Goal: Information Seeking & Learning: Learn about a topic

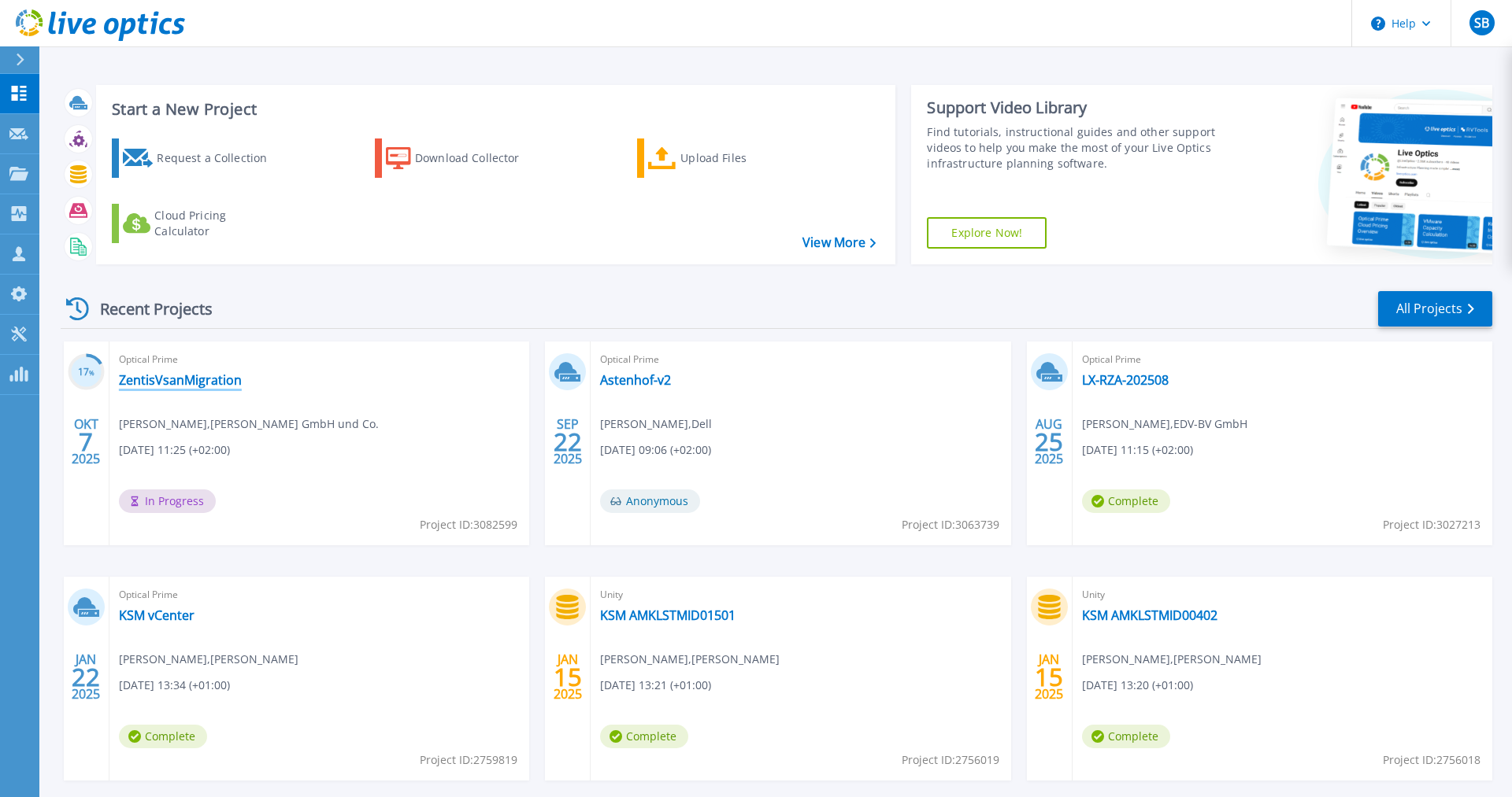
click at [188, 384] on link "ZentisVsanMigration" at bounding box center [180, 380] width 122 height 16
click at [185, 373] on link "ZentisVsanMigration" at bounding box center [180, 380] width 122 height 16
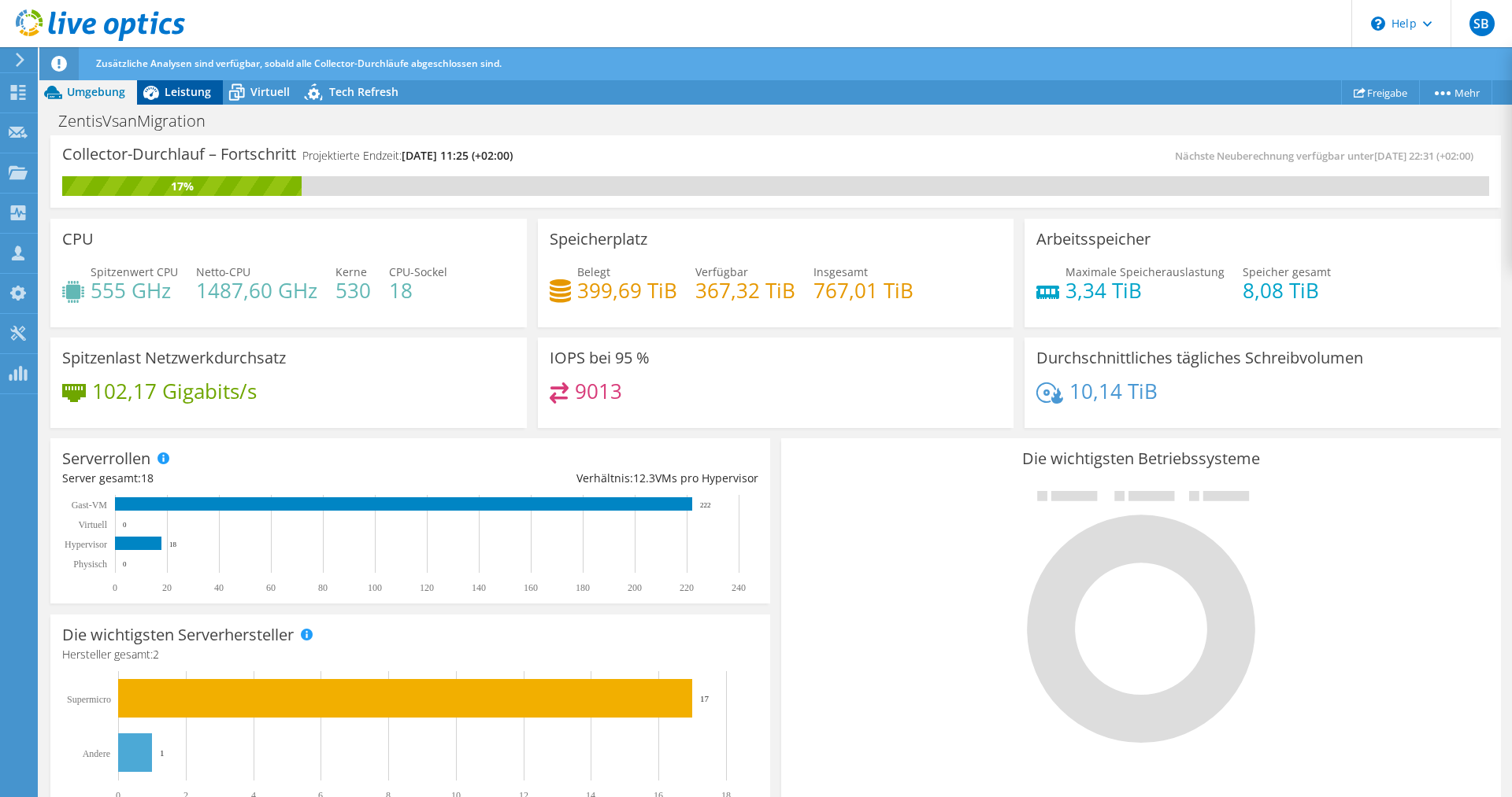
click at [181, 95] on span "Leistung" at bounding box center [188, 92] width 46 height 15
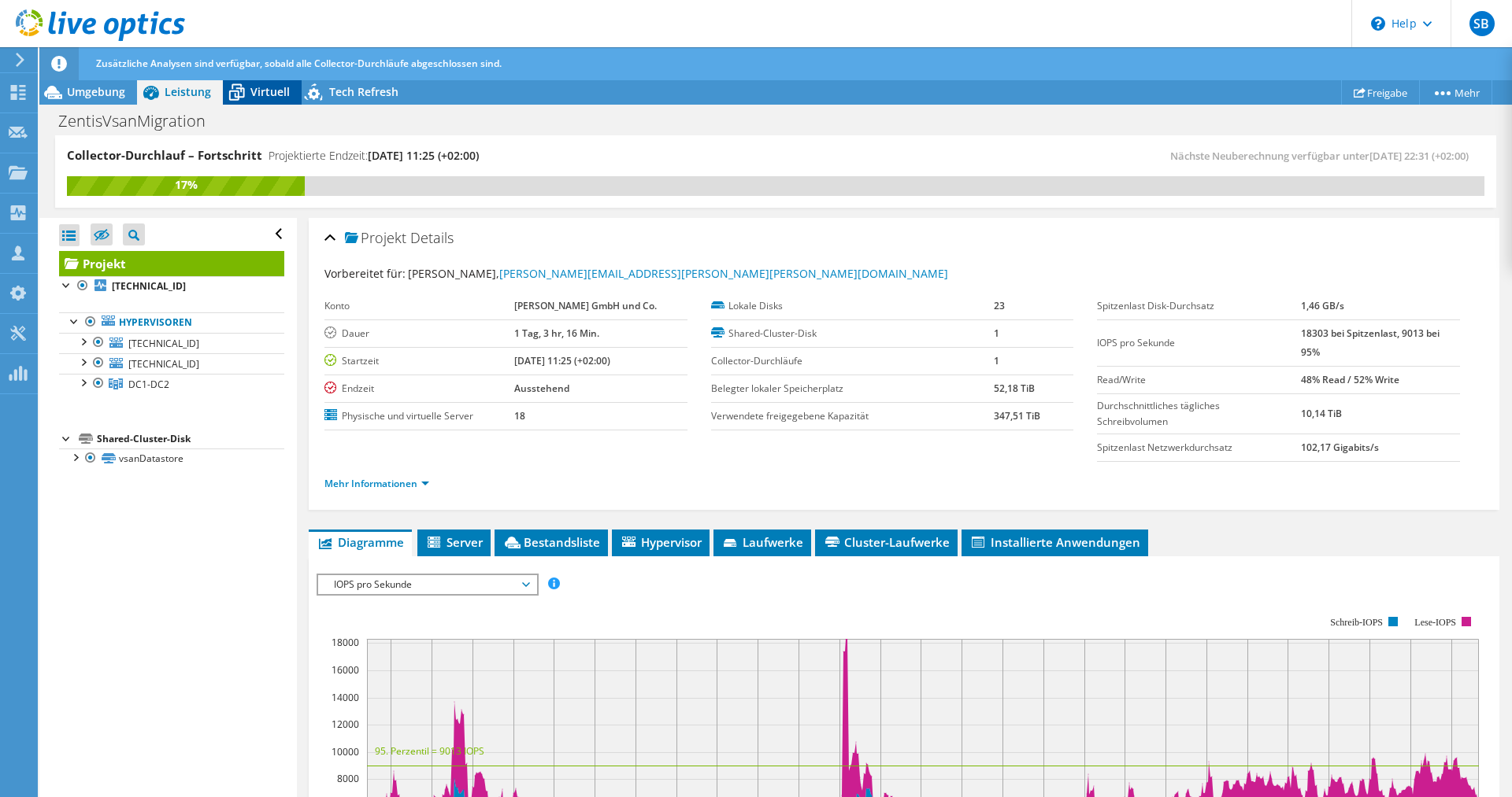
click at [264, 95] on span "Virtuell" at bounding box center [269, 92] width 40 height 15
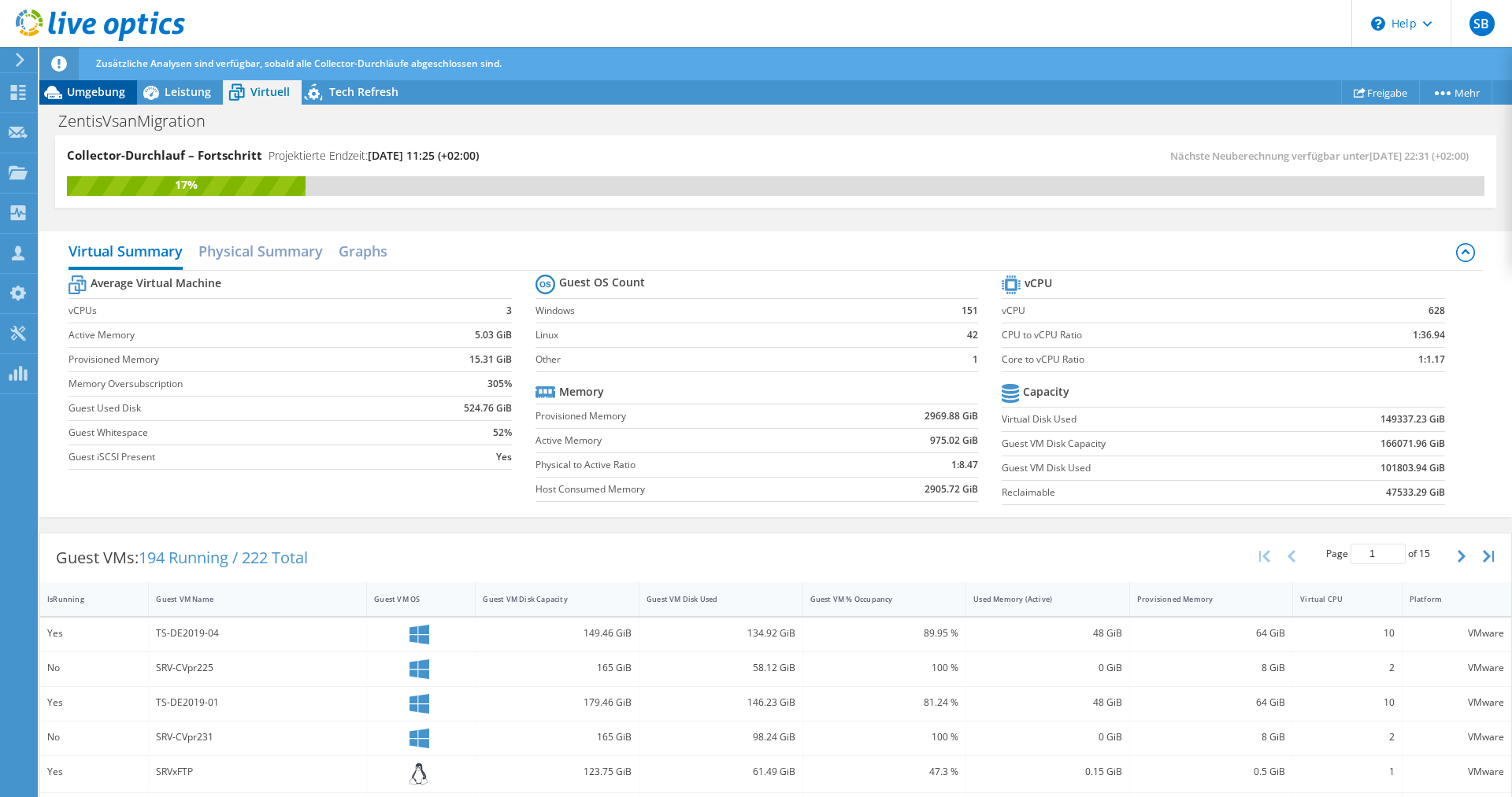
click at [84, 95] on span "Umgebung" at bounding box center [95, 92] width 58 height 15
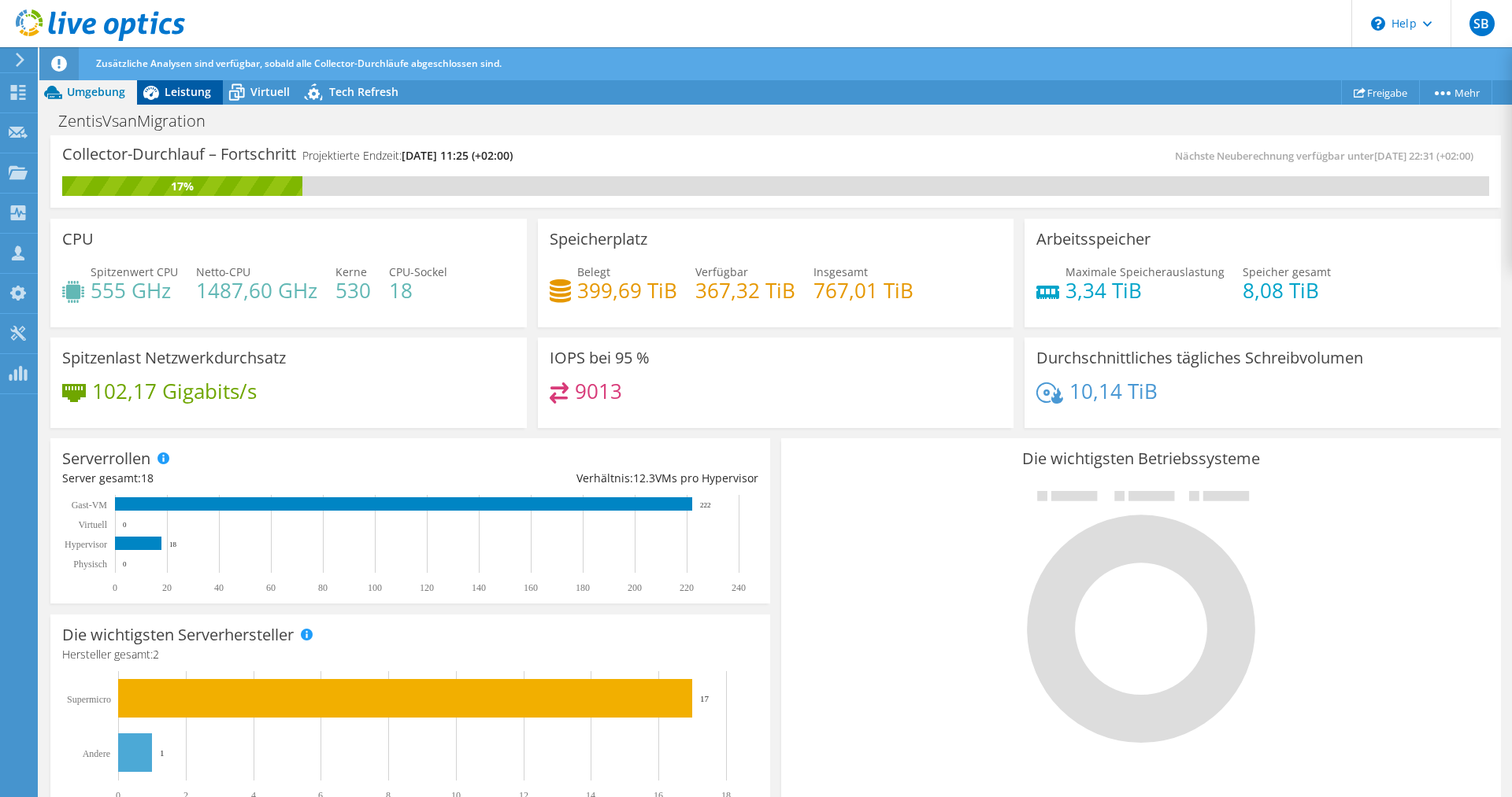
click at [197, 99] on span "Leistung" at bounding box center [188, 92] width 46 height 15
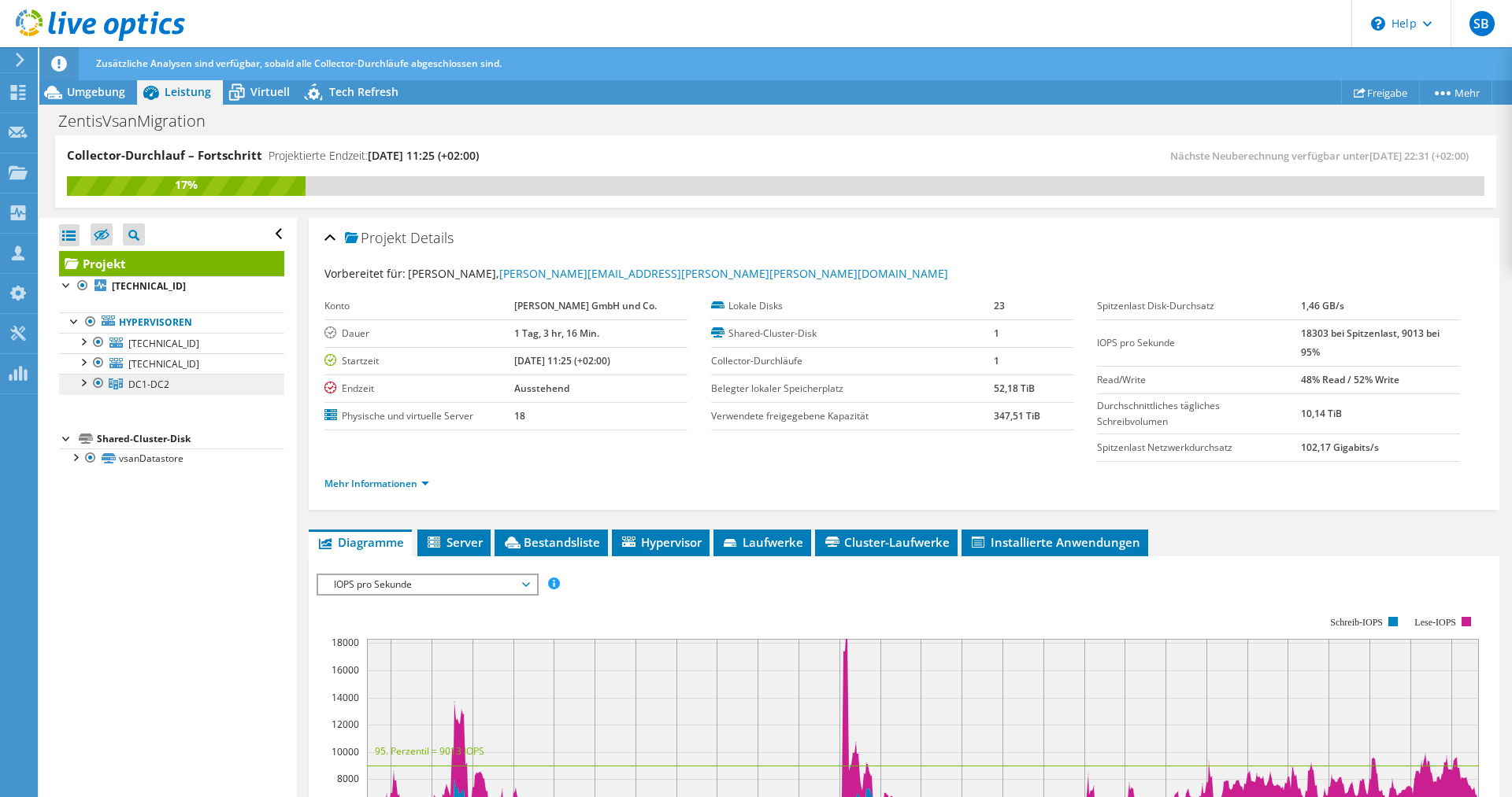
click at [200, 383] on link "DC1-DC2" at bounding box center [171, 384] width 226 height 20
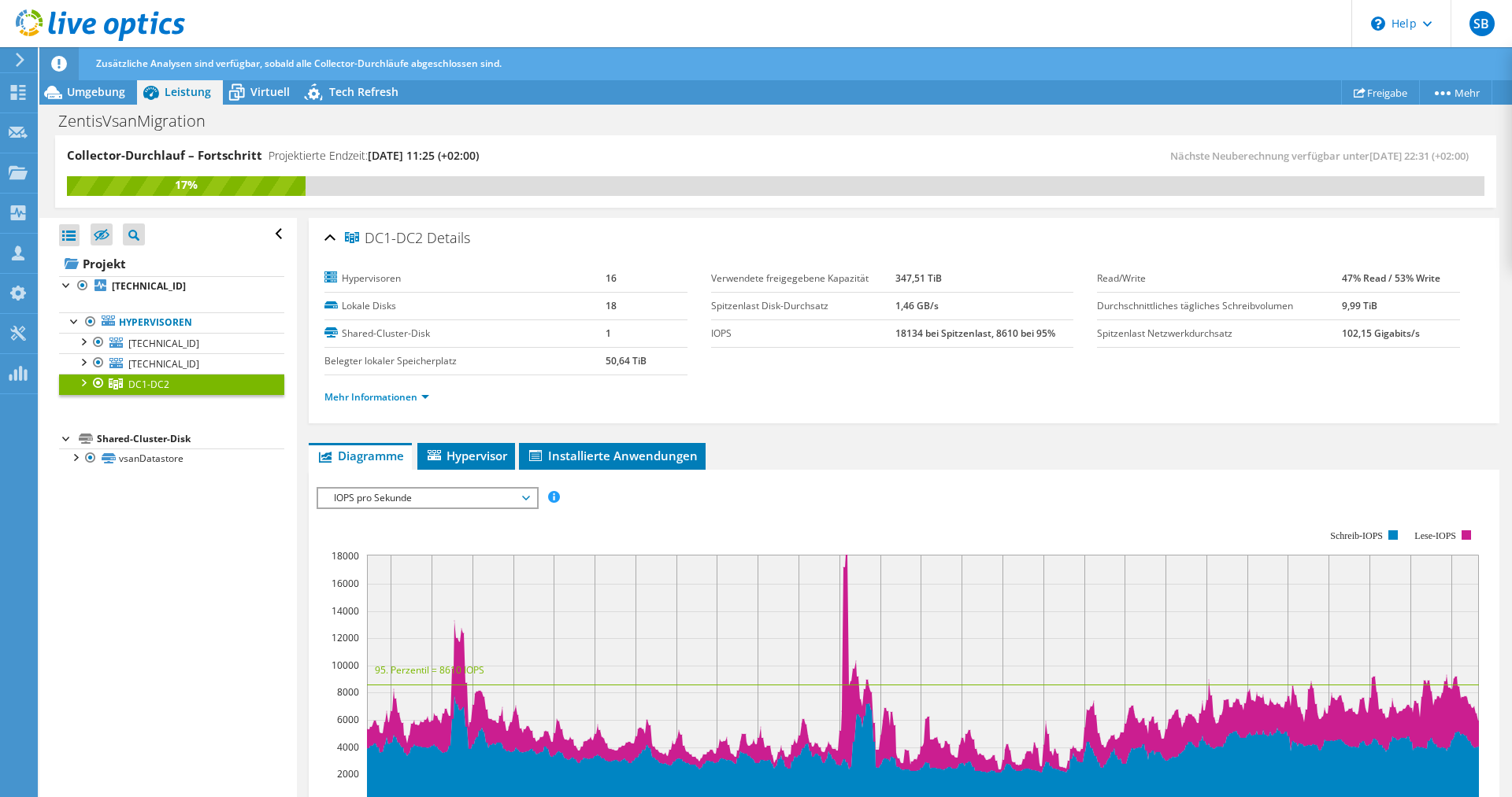
click at [454, 499] on span "IOPS pro Sekunde" at bounding box center [427, 498] width 203 height 19
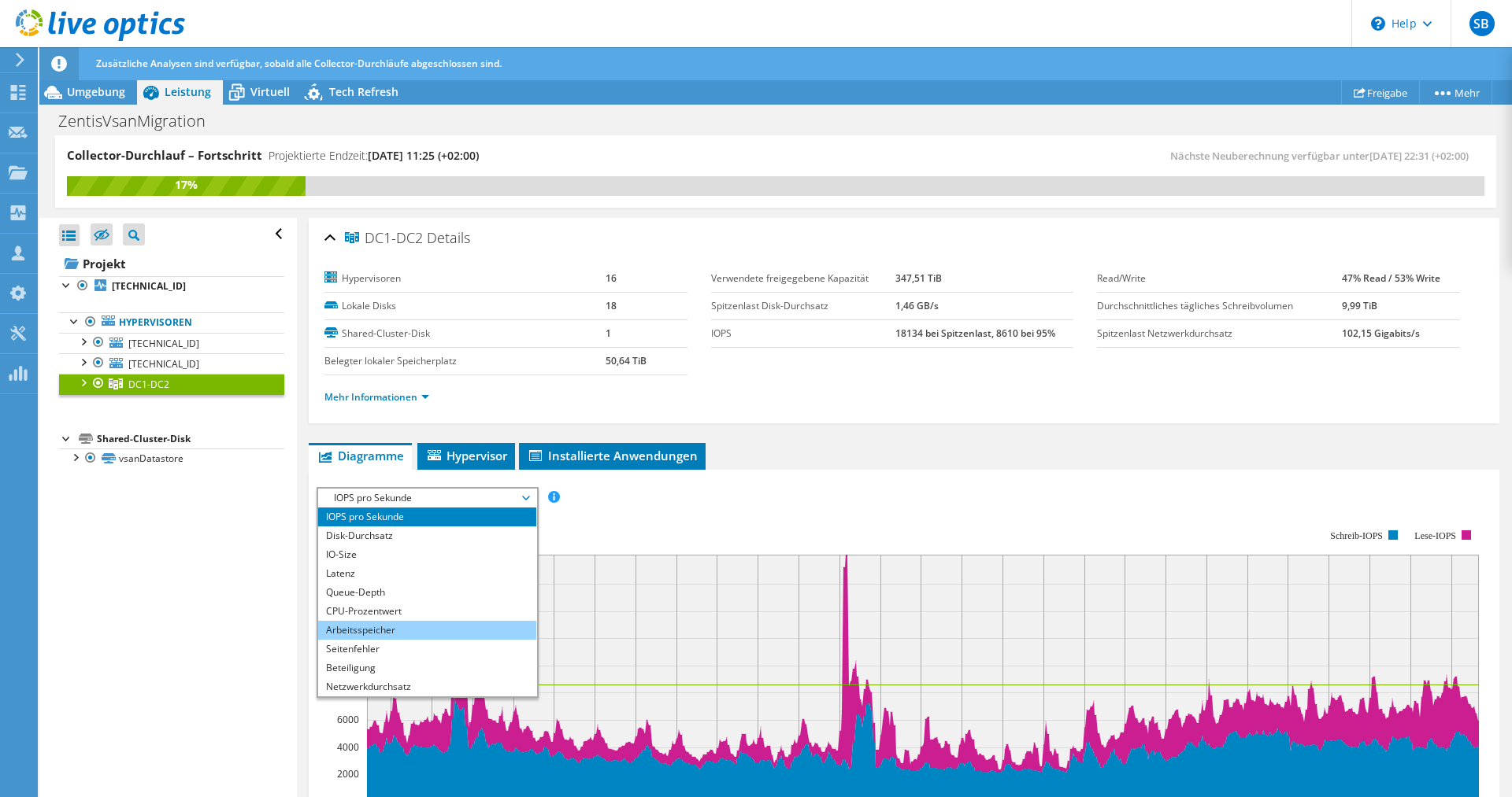
click at [389, 625] on li "Arbeitsspeicher" at bounding box center [427, 630] width 218 height 19
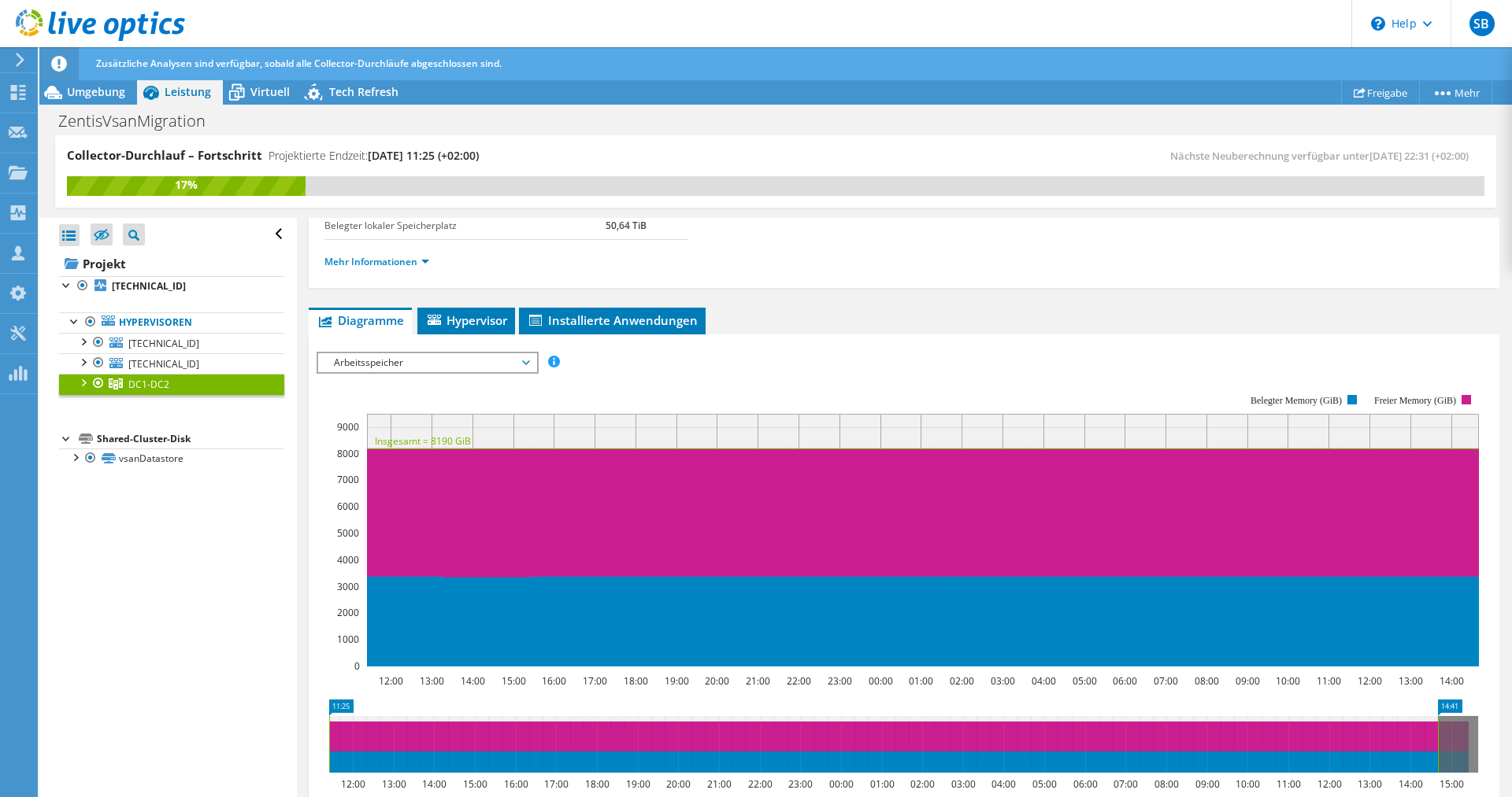
scroll to position [160, 0]
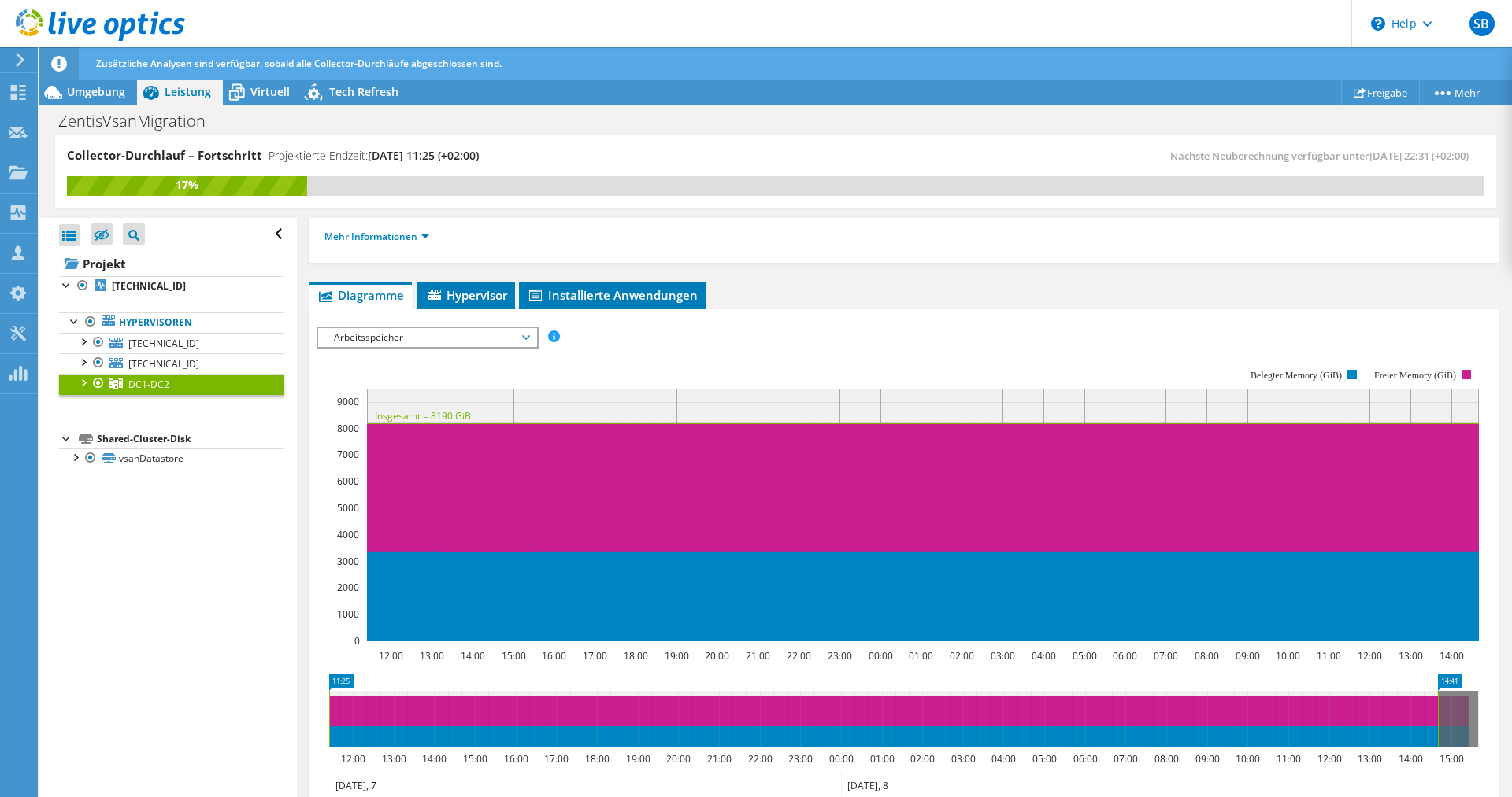
click at [373, 327] on div "Arbeitsspeicher IOPS pro Sekunde Disk-Durchsatz IO-Size Latenz Queue-Depth CPU-…" at bounding box center [427, 338] width 222 height 22
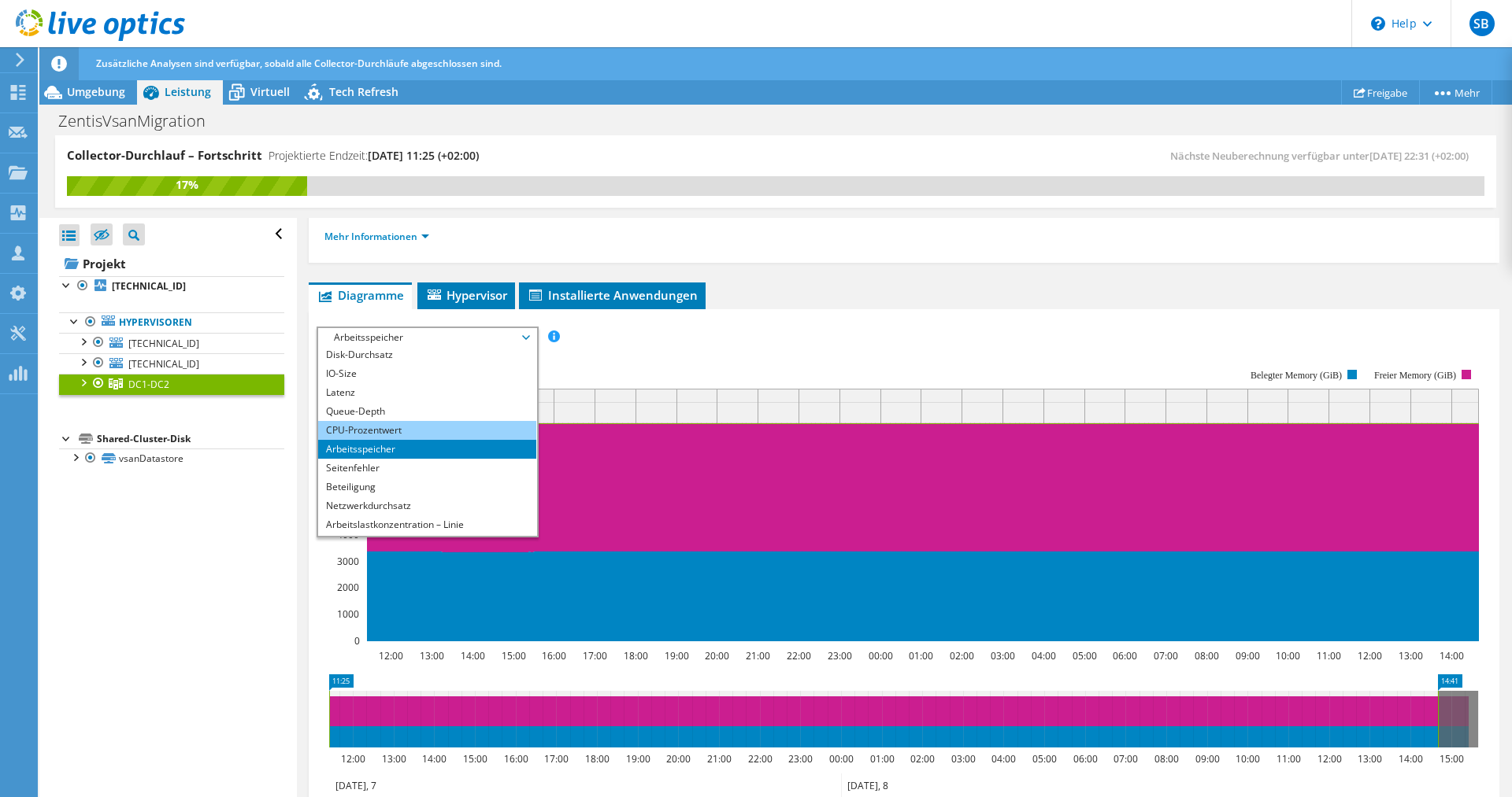
scroll to position [0, 0]
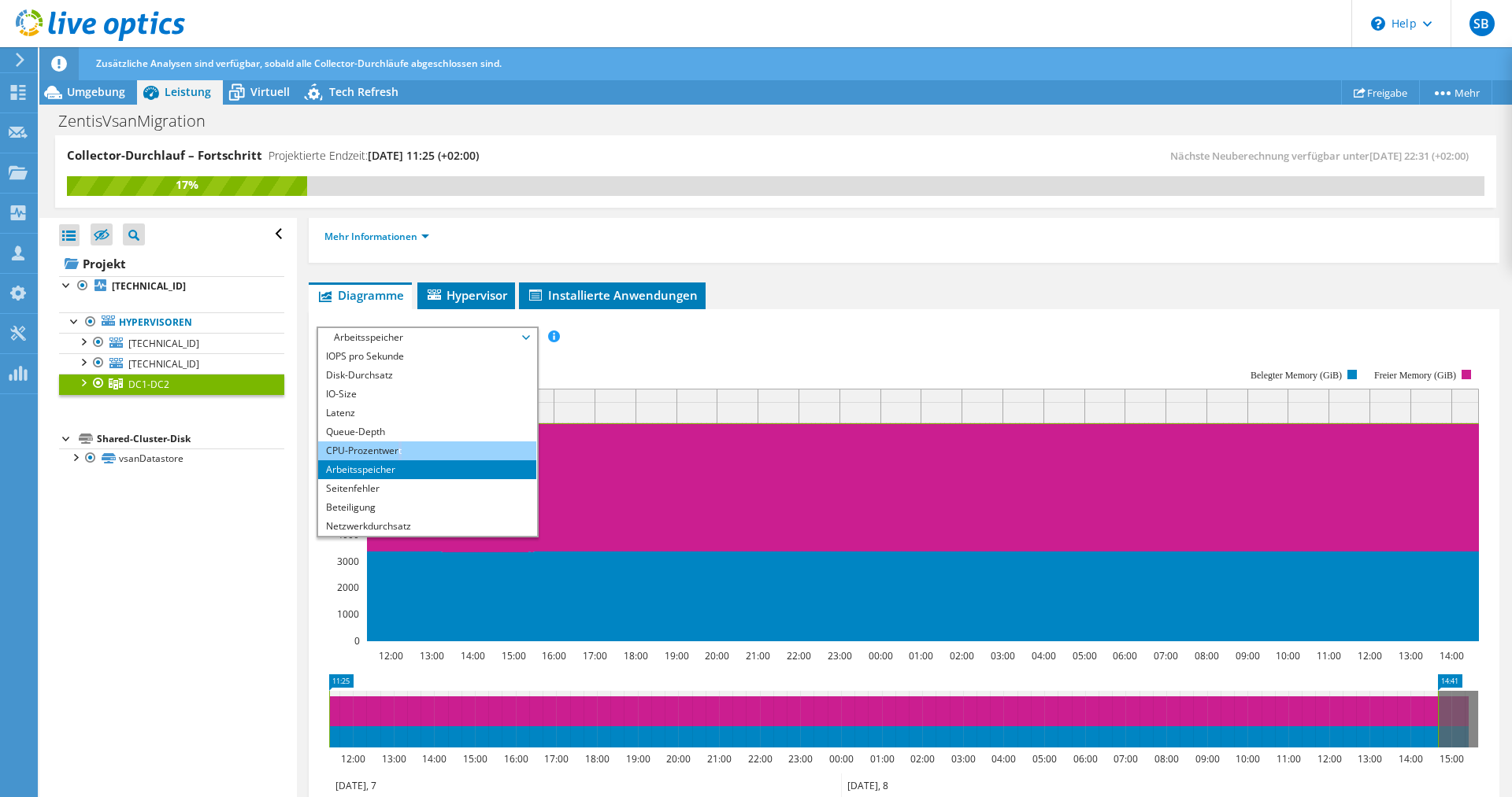
click at [400, 446] on li "CPU-Prozentwert" at bounding box center [427, 451] width 218 height 19
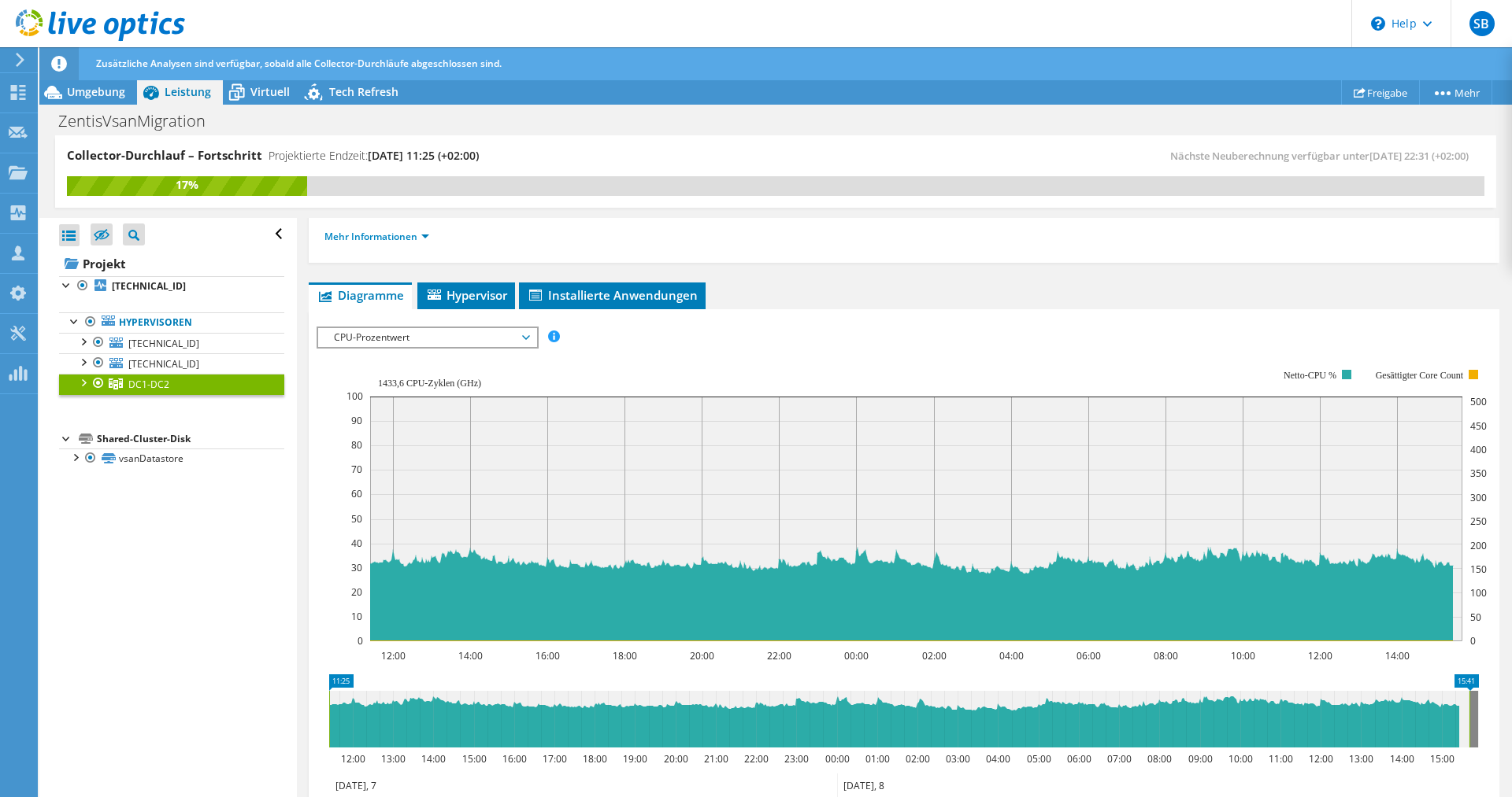
click at [422, 339] on span "CPU-Prozentwert" at bounding box center [427, 338] width 203 height 19
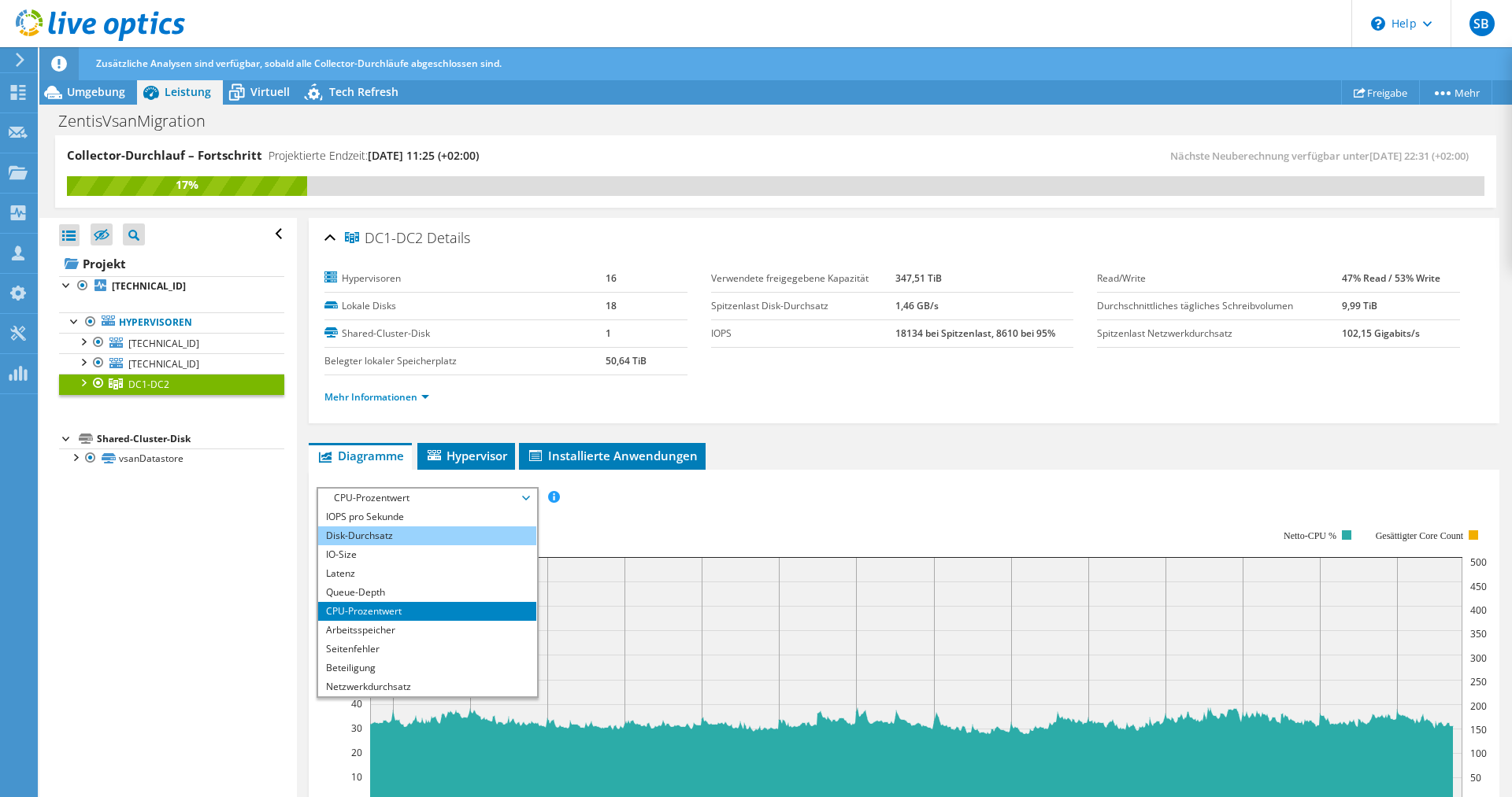
scroll to position [80, 0]
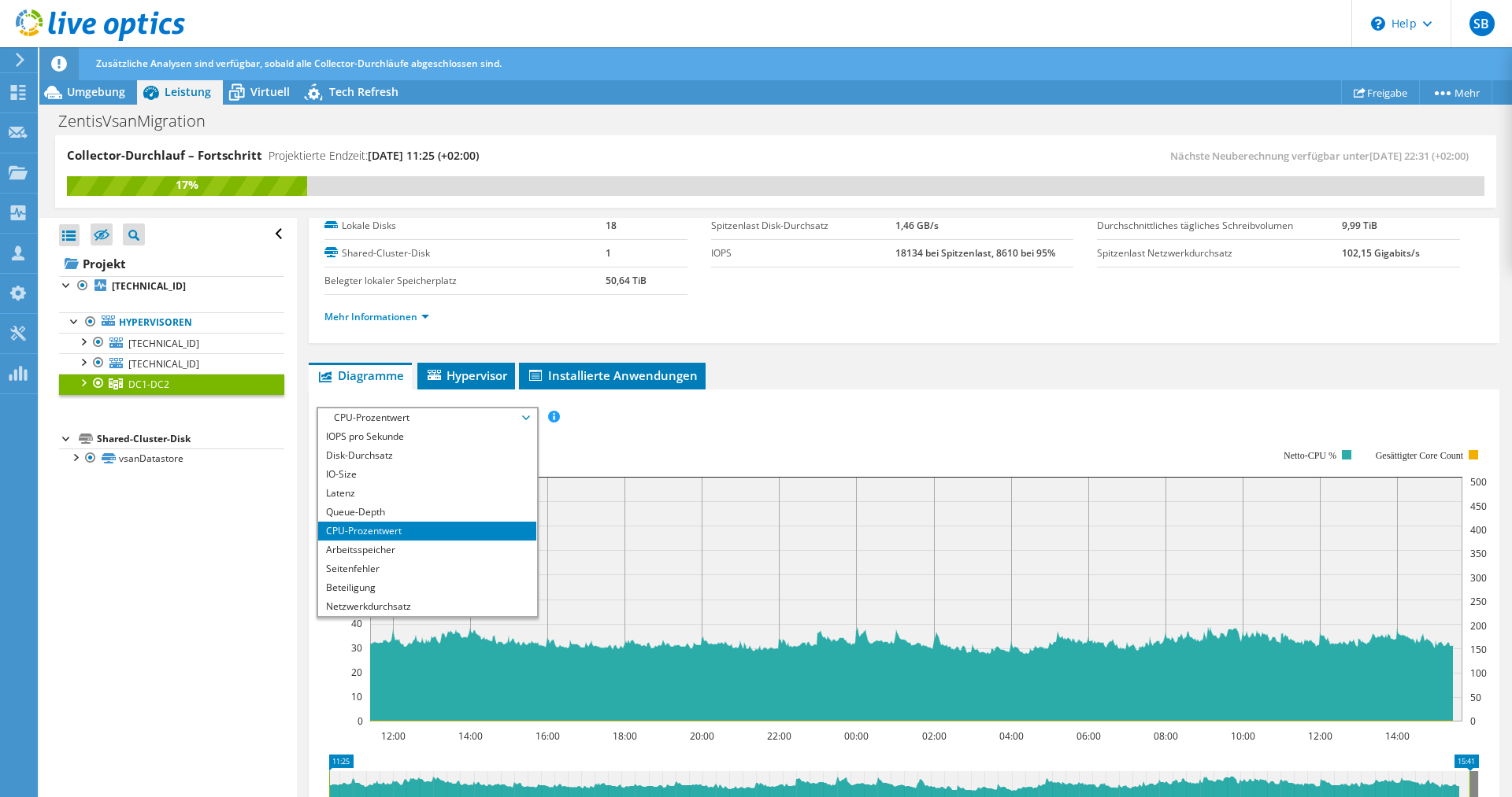
click at [613, 403] on div "IOPS pro Sekunde Disk-Durchsatz IO-Size Latenz Queue-Depth CPU-Prozentwert Arbe…" at bounding box center [904, 678] width 1175 height 557
